Goal: Find specific page/section: Find specific page/section

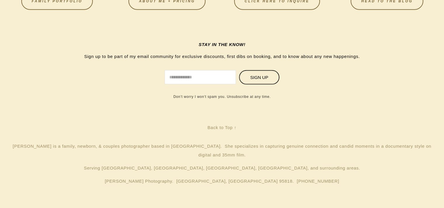
scroll to position [1766, 0]
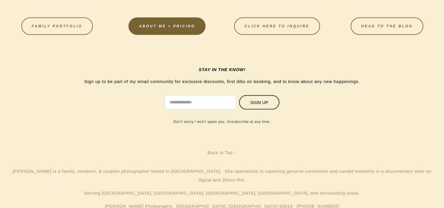
click at [183, 29] on link "About Me + Pricing" at bounding box center [166, 27] width 77 height 18
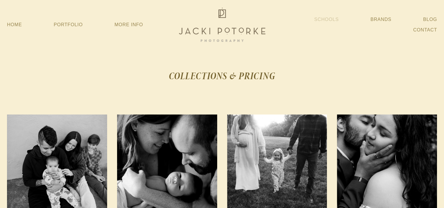
click at [324, 19] on link "Schools" at bounding box center [326, 19] width 25 height 11
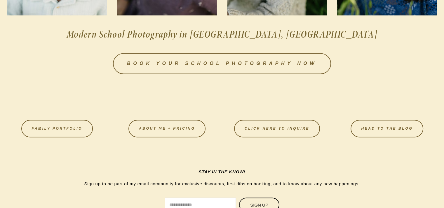
scroll to position [905, 0]
